Goal: Navigation & Orientation: Find specific page/section

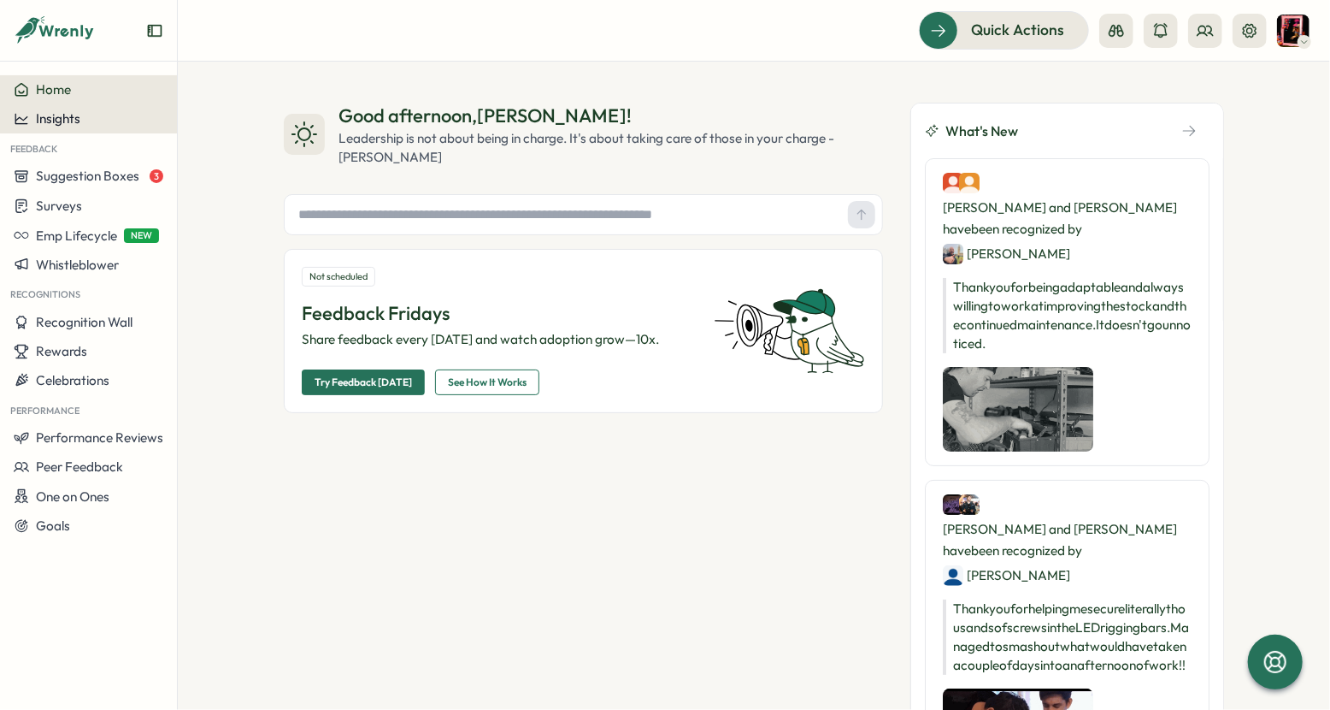
click at [78, 127] on span "Insights" at bounding box center [58, 118] width 44 height 16
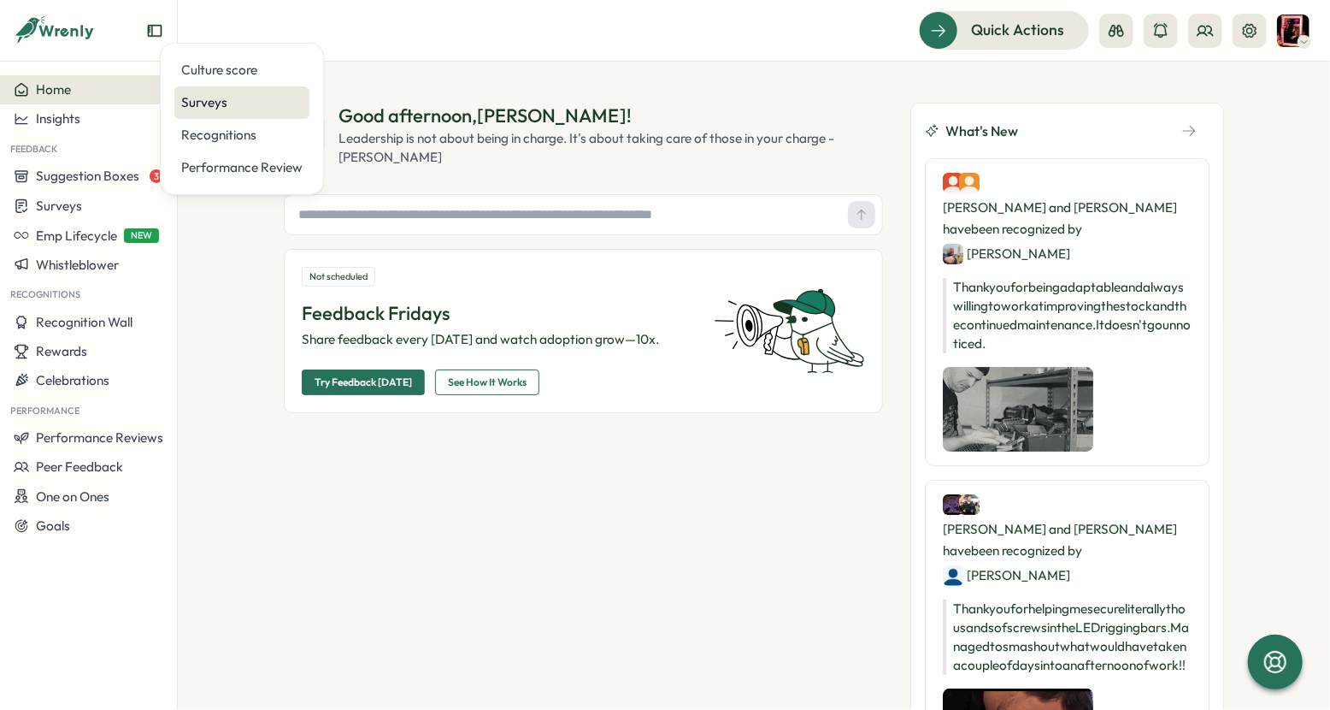
click at [209, 107] on div "Surveys" at bounding box center [241, 102] width 121 height 19
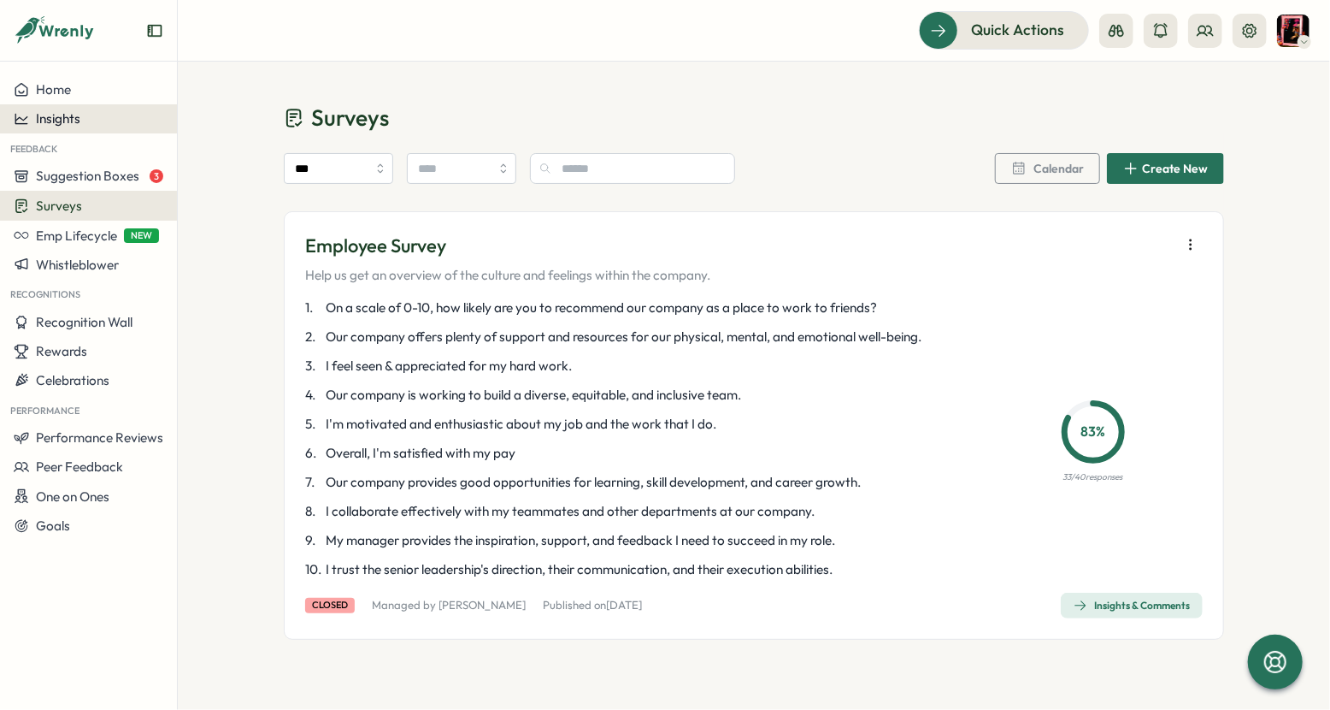
click at [68, 115] on span "Insights" at bounding box center [58, 118] width 44 height 16
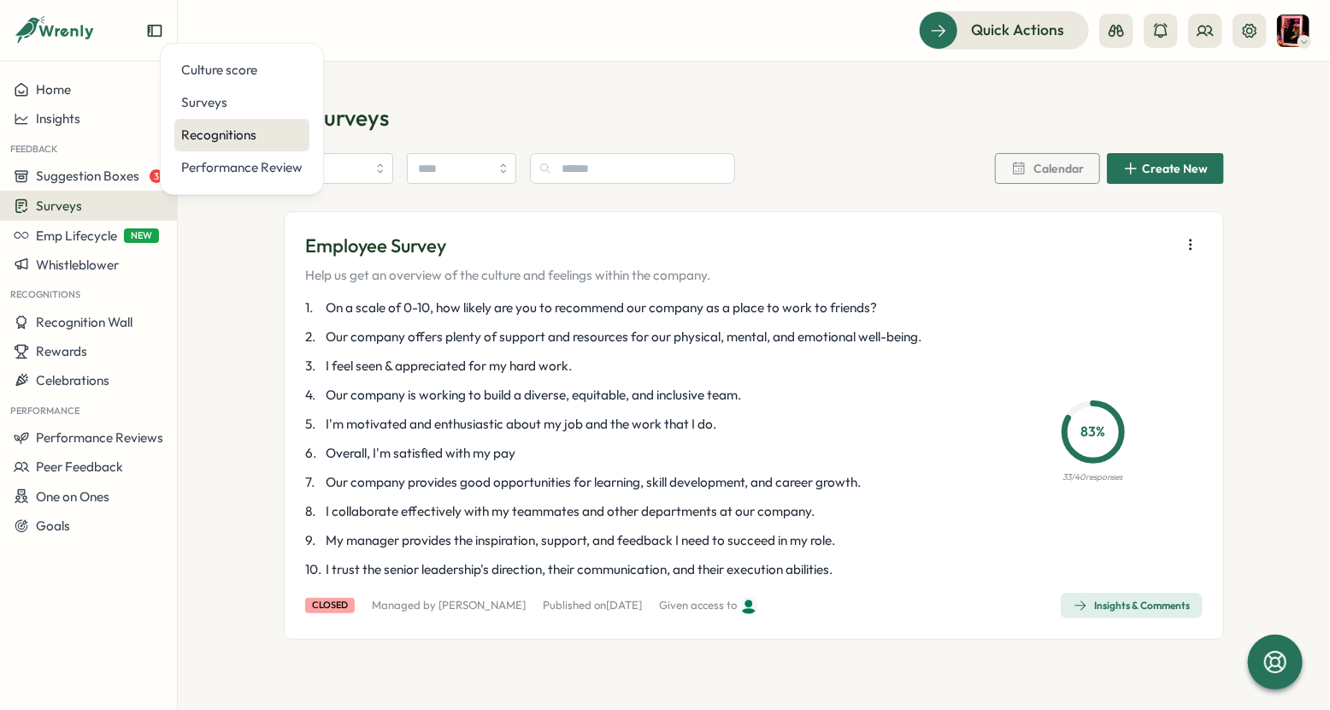
click at [231, 141] on div "Recognitions" at bounding box center [241, 135] width 121 height 19
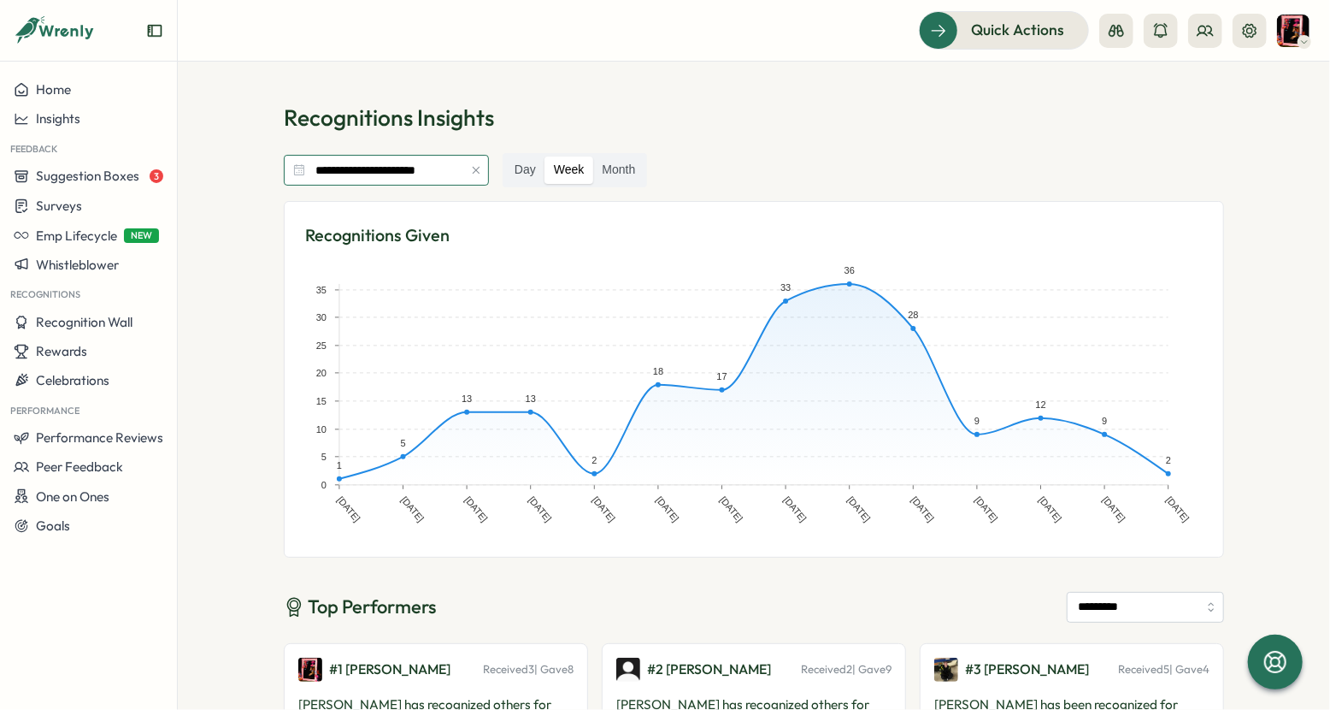
click at [392, 165] on input "**********" at bounding box center [386, 170] width 205 height 31
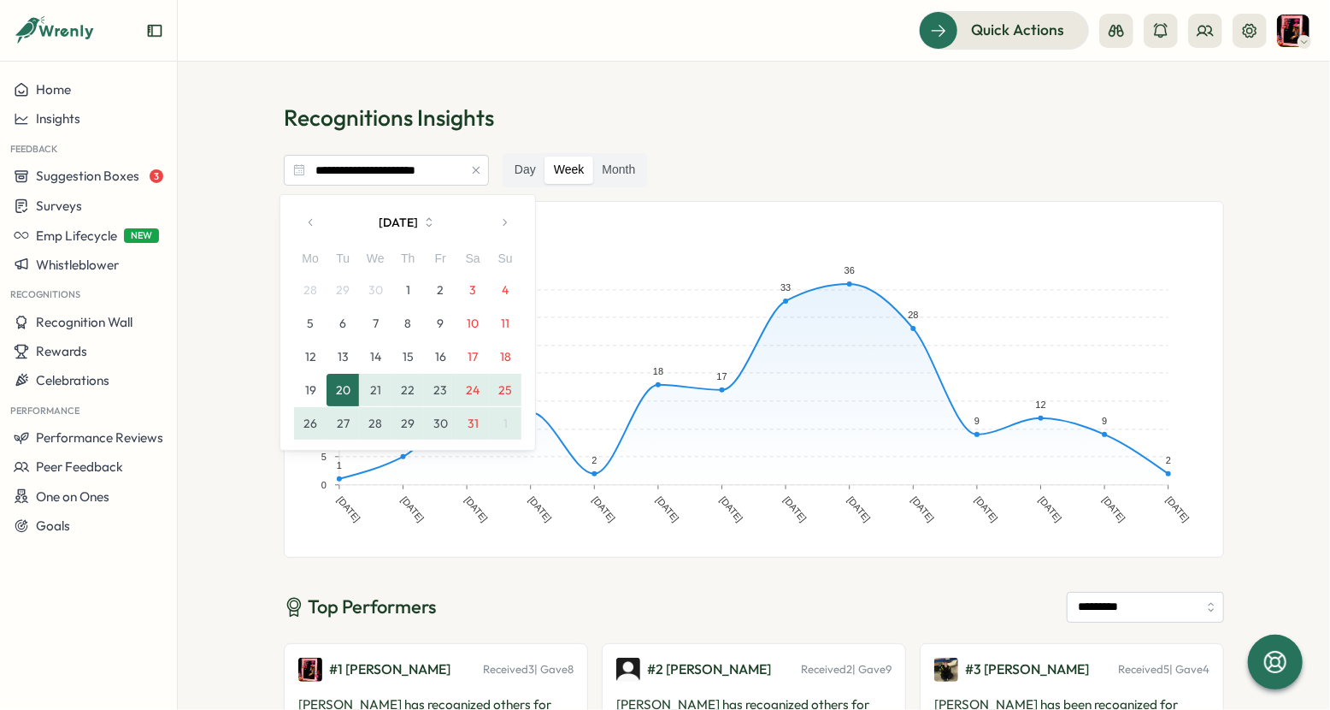
click at [506, 224] on icon "button" at bounding box center [504, 222] width 12 height 12
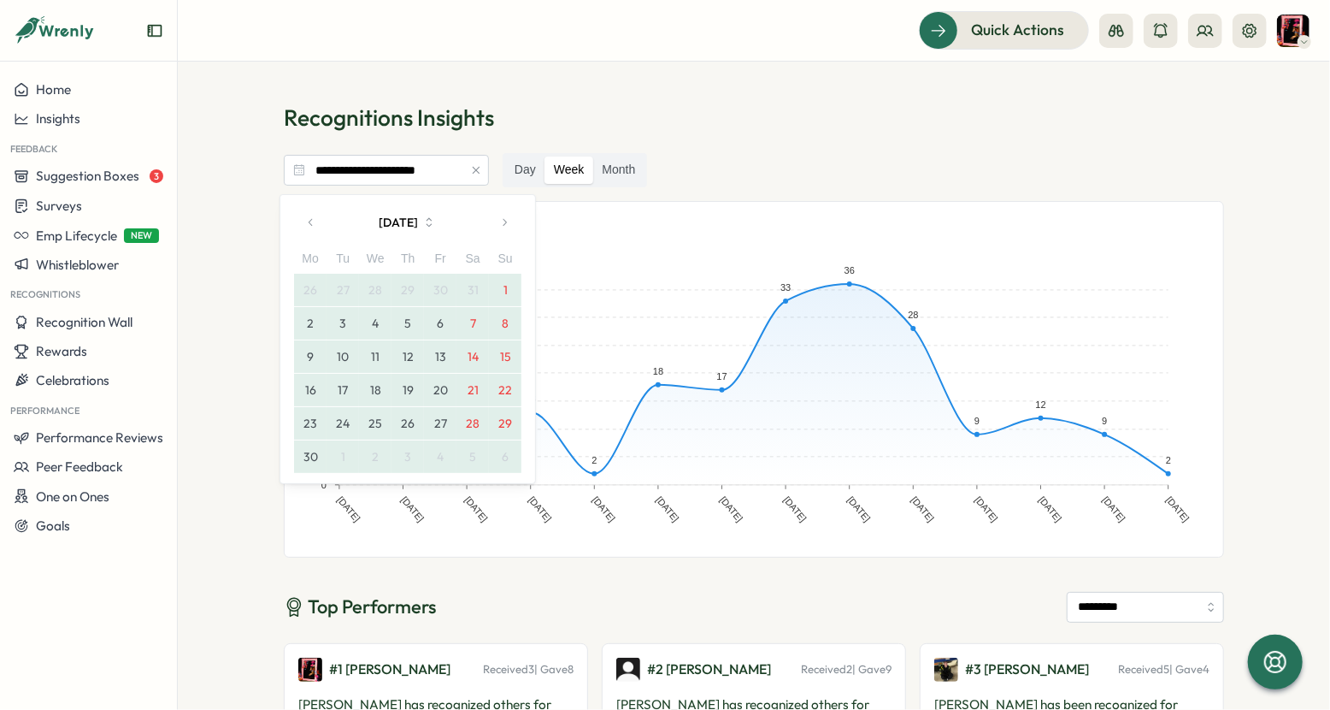
click at [506, 224] on icon "button" at bounding box center [504, 222] width 12 height 12
click at [311, 391] on button "21" at bounding box center [310, 390] width 32 height 32
click at [512, 219] on button "button" at bounding box center [504, 222] width 34 height 34
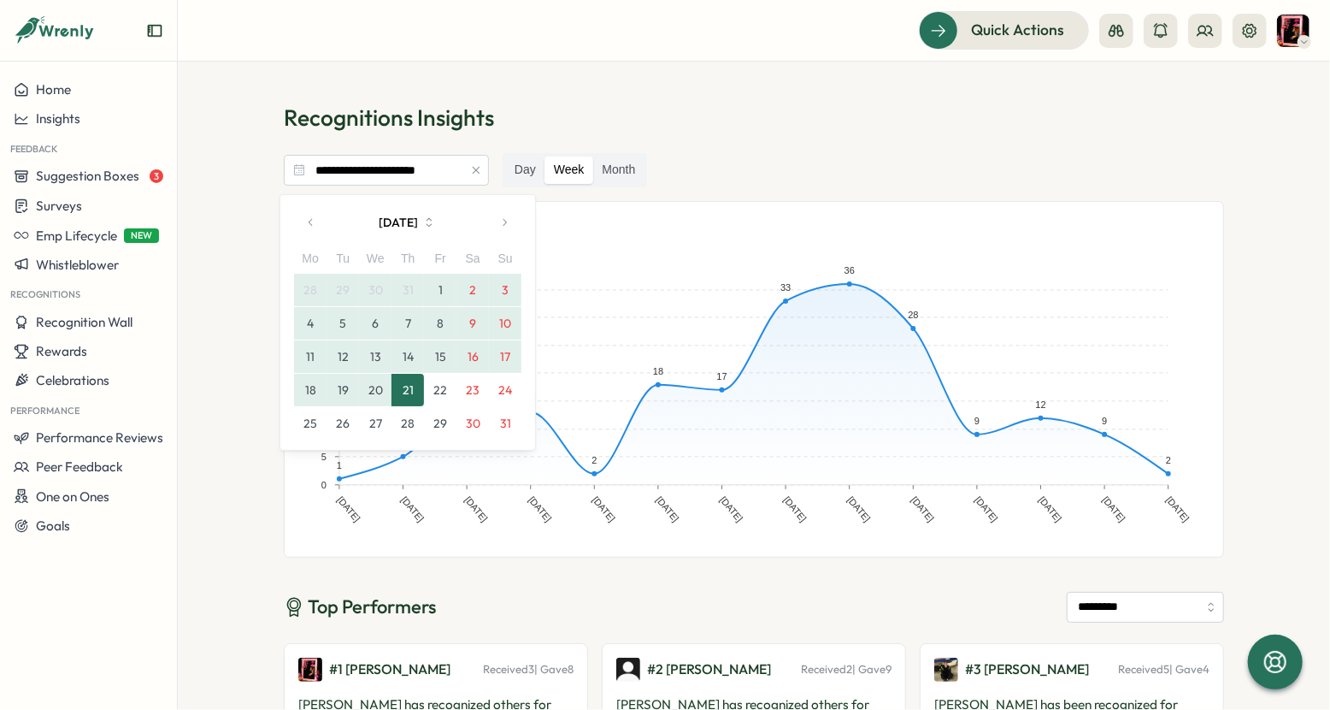
click at [408, 392] on button "21" at bounding box center [408, 390] width 32 height 32
type input "**********"
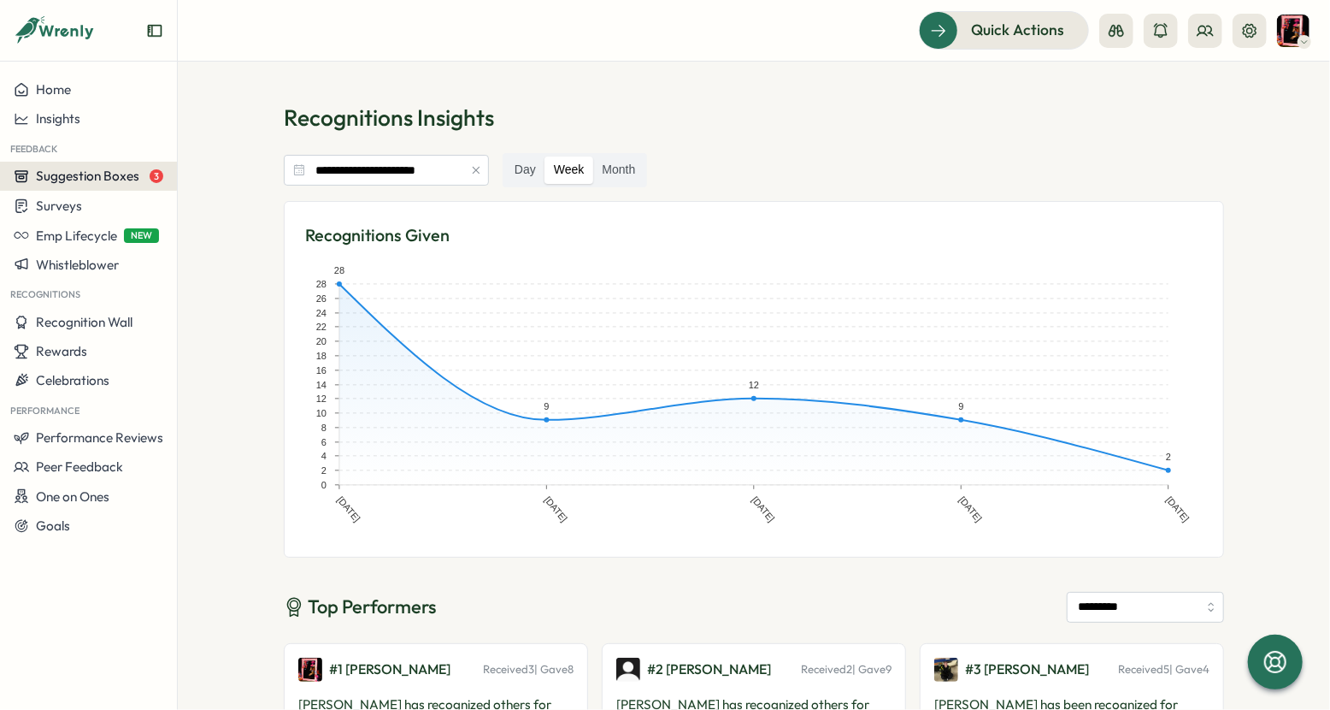
click at [98, 175] on span "Suggestion Boxes" at bounding box center [87, 176] width 103 height 16
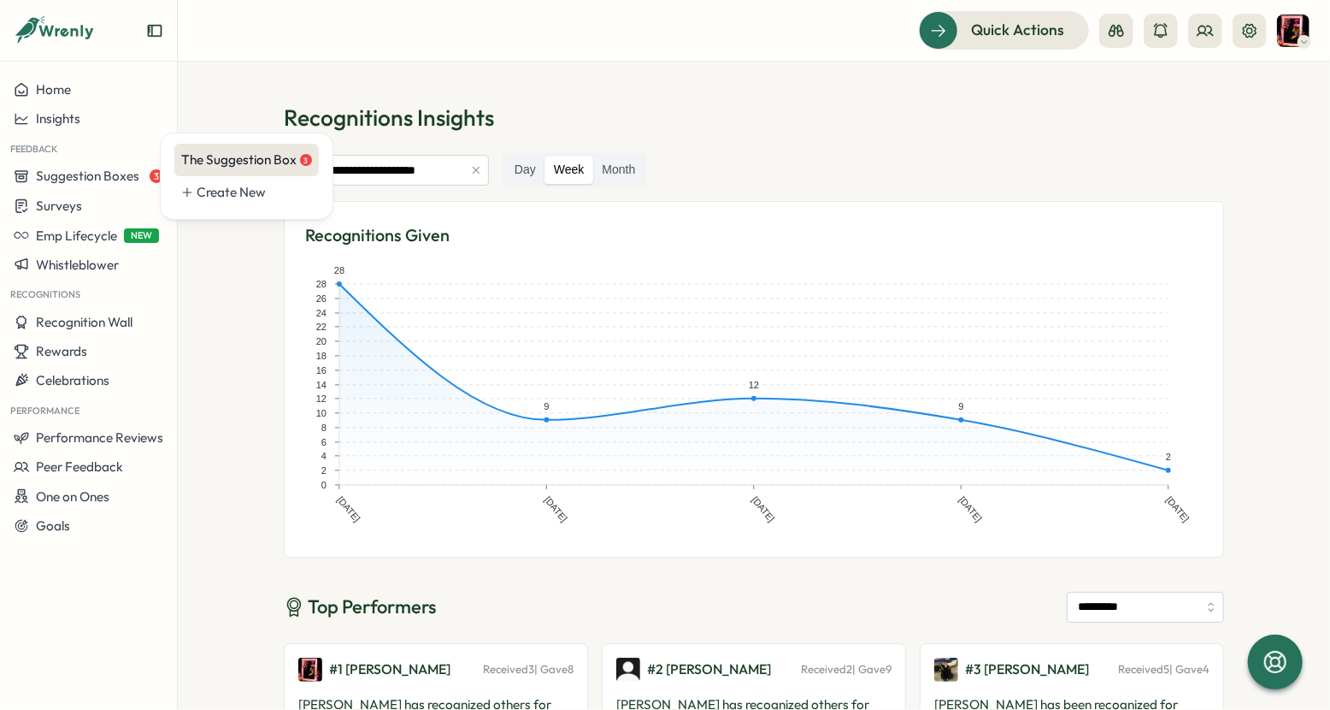
click at [226, 156] on div "The Suggestion Box 3" at bounding box center [246, 159] width 131 height 19
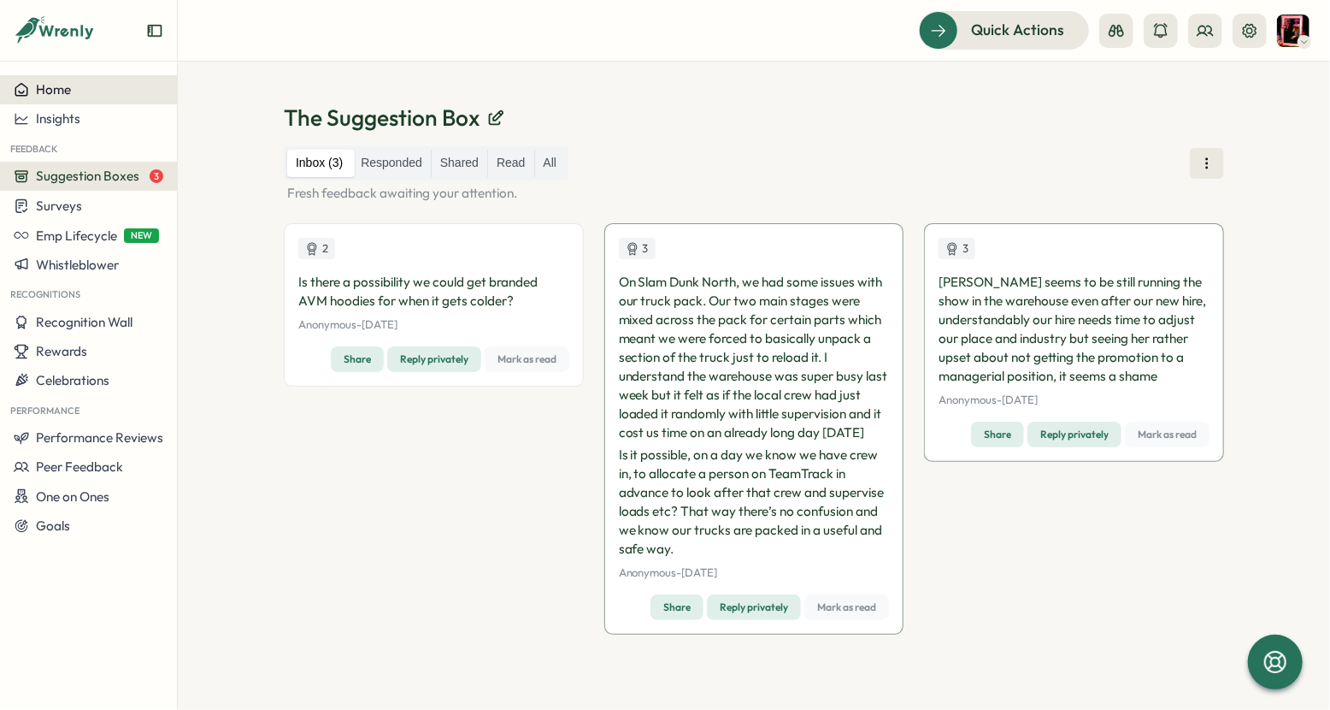
click at [44, 89] on span "Home" at bounding box center [53, 89] width 35 height 16
